Goal: Task Accomplishment & Management: Manage account settings

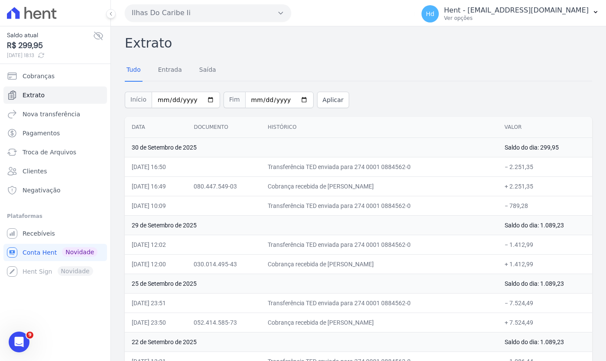
click at [260, 9] on button "Ilhas Do Caribe Ii" at bounding box center [208, 12] width 166 height 17
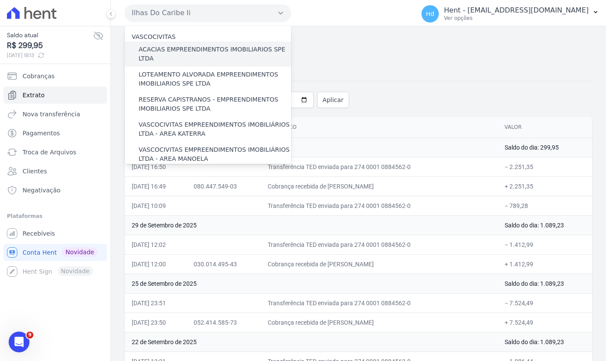
scroll to position [10717, 0]
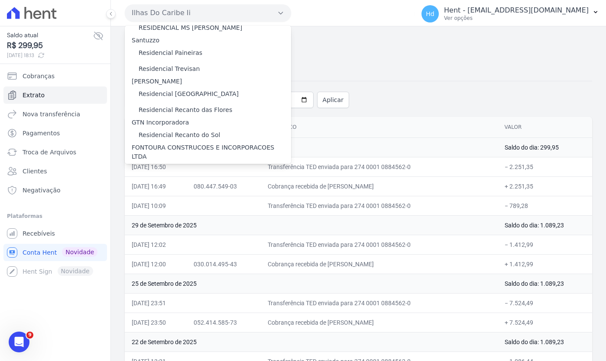
click at [200, 290] on label "Residencia SZN Citta | Timbiras" at bounding box center [186, 294] width 95 height 9
click at [0, 0] on input "Residencia SZN Citta | Timbiras" at bounding box center [0, 0] width 0 height 0
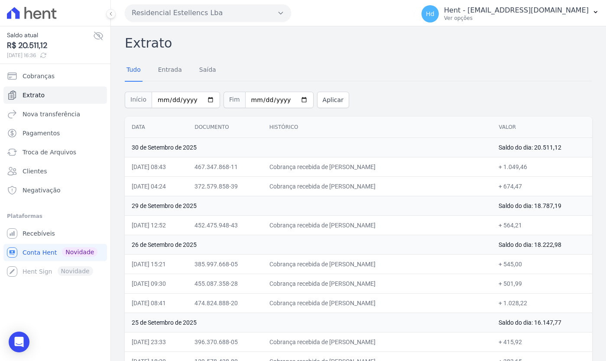
scroll to position [804, 0]
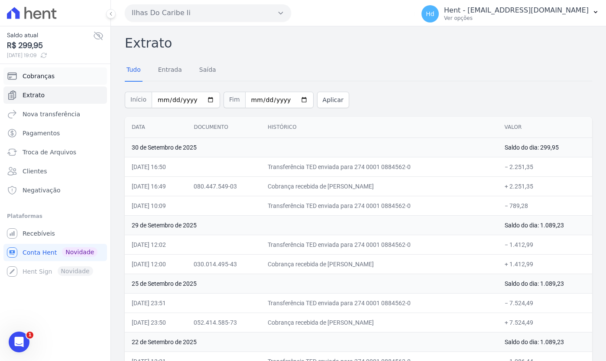
click at [68, 73] on link "Cobranças" at bounding box center [54, 76] width 103 height 17
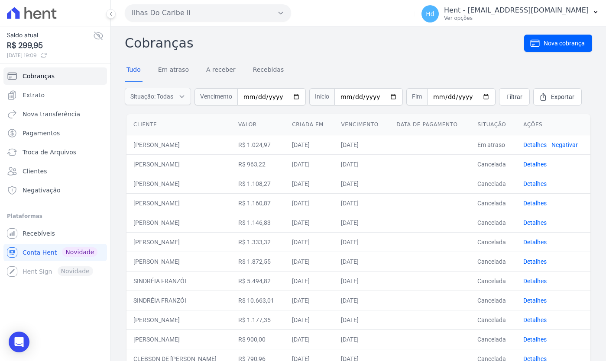
click at [194, 14] on button "Ilhas Do Caribe Ii" at bounding box center [208, 12] width 166 height 17
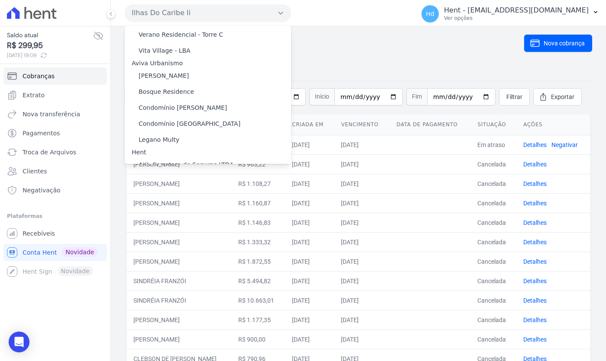
scroll to position [3934, 0]
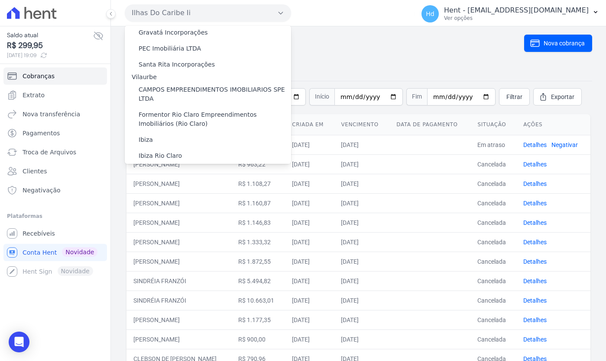
click at [207, 225] on label "Residencial Estellencs - LBA" at bounding box center [181, 229] width 84 height 9
click at [0, 0] on input "Residencial Estellencs - LBA" at bounding box center [0, 0] width 0 height 0
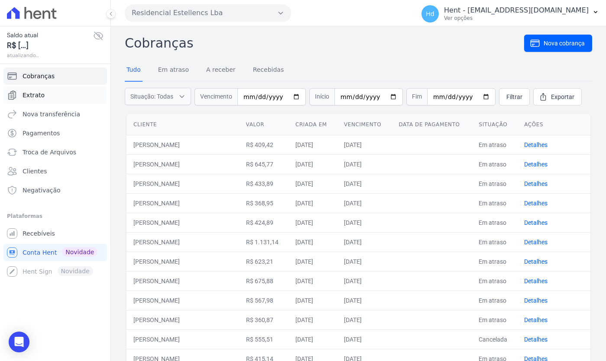
click at [44, 95] on link "Extrato" at bounding box center [54, 95] width 103 height 17
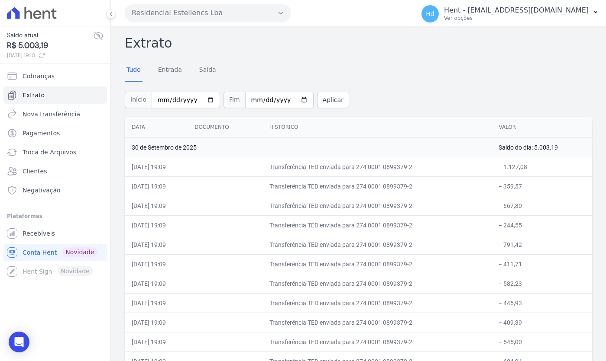
click at [45, 55] on icon at bounding box center [42, 55] width 7 height 7
click at [45, 56] on icon at bounding box center [42, 55] width 7 height 7
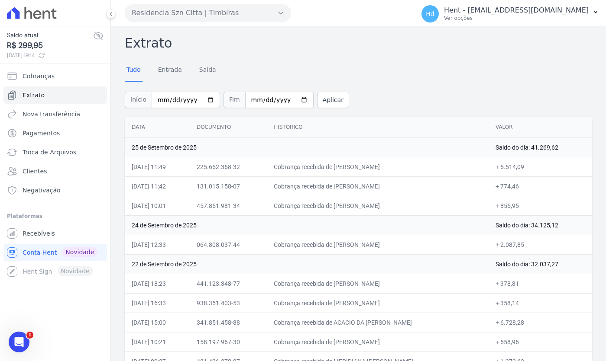
click at [433, 96] on div "Início 2025-09-01 Fim 2025-09-30 Aplicar" at bounding box center [358, 99] width 467 height 36
click at [60, 55] on span "30/09/2025, 19:14" at bounding box center [50, 56] width 86 height 8
click at [45, 55] on icon at bounding box center [41, 55] width 7 height 7
click at [50, 78] on span "Cobranças" at bounding box center [39, 76] width 32 height 9
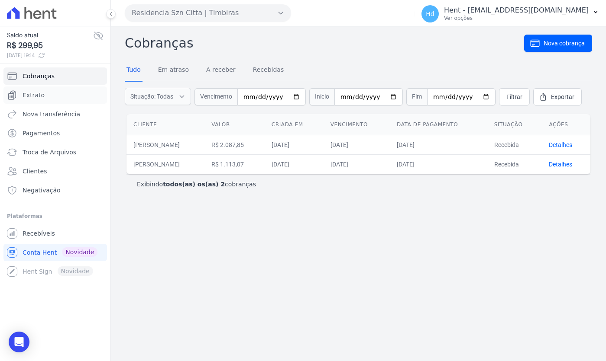
click at [51, 93] on link "Extrato" at bounding box center [54, 95] width 103 height 17
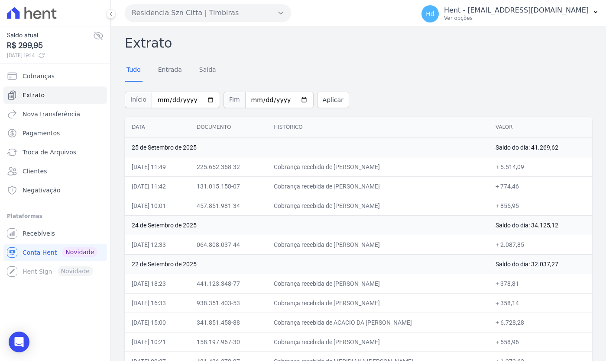
click at [561, 147] on td "Saldo do dia: 41.269,62" at bounding box center [539, 147] width 103 height 19
click at [45, 58] on icon at bounding box center [41, 55] width 7 height 7
click at [45, 56] on icon at bounding box center [41, 55] width 7 height 7
